Goal: Task Accomplishment & Management: Use online tool/utility

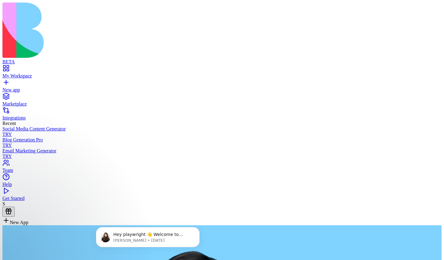
type textarea "**********"
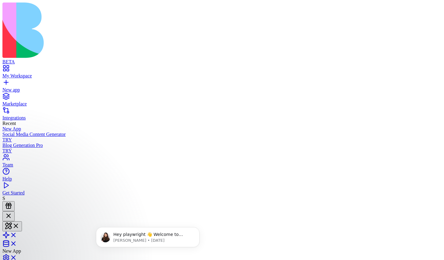
scroll to position [87, 0]
click at [17, 234] on link at bounding box center [9, 236] width 15 height 5
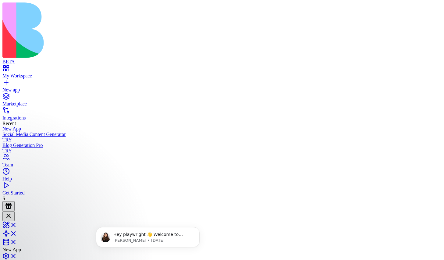
scroll to position [130, 0]
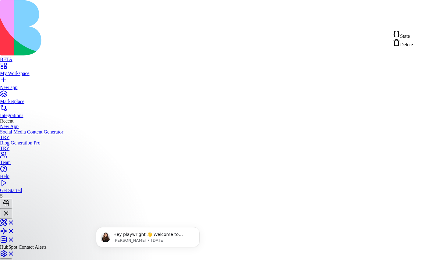
scroll to position [152, 0]
click at [410, 34] on span "State" at bounding box center [405, 36] width 10 height 5
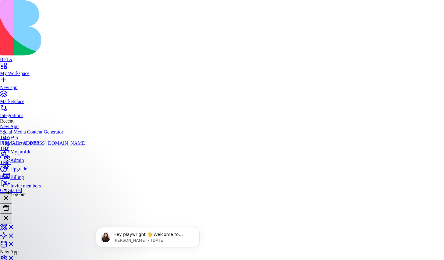
scroll to position [302, 0]
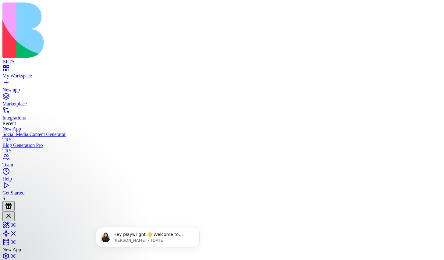
scroll to position [208, 0]
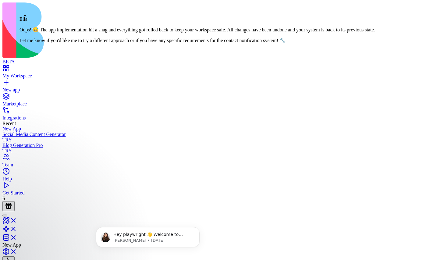
click at [5, 216] on div at bounding box center [5, 216] width 0 height 0
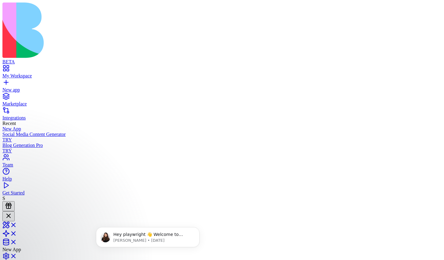
scroll to position [190, 0]
drag, startPoint x: 26, startPoint y: 110, endPoint x: 65, endPoint y: 123, distance: 41.1
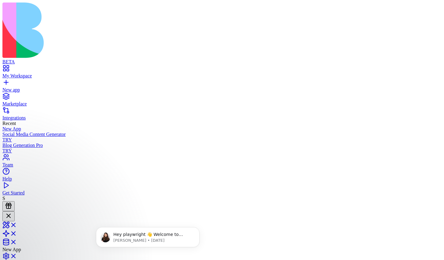
copy span "create an app that whenever a new contact is created in my hubspot it will send…"
click at [9, 82] on link "New app" at bounding box center [221, 87] width 439 height 11
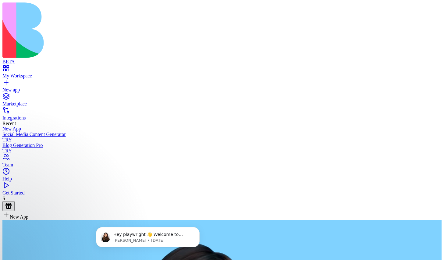
type textarea "**********"
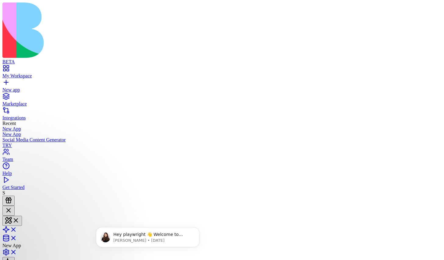
scroll to position [108, 0]
click at [17, 229] on link at bounding box center [9, 231] width 15 height 5
click at [198, 230] on icon "Dismiss notification" at bounding box center [198, 229] width 2 height 2
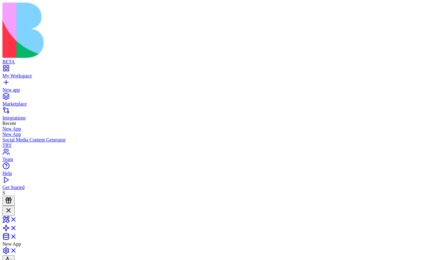
scroll to position [162, 0]
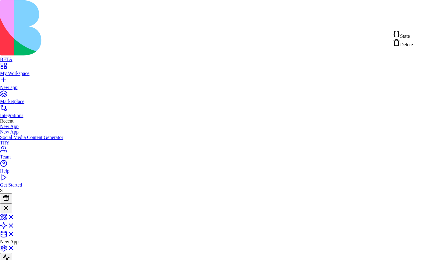
click at [409, 36] on span "State" at bounding box center [405, 36] width 10 height 5
